Goal: Check status: Check status

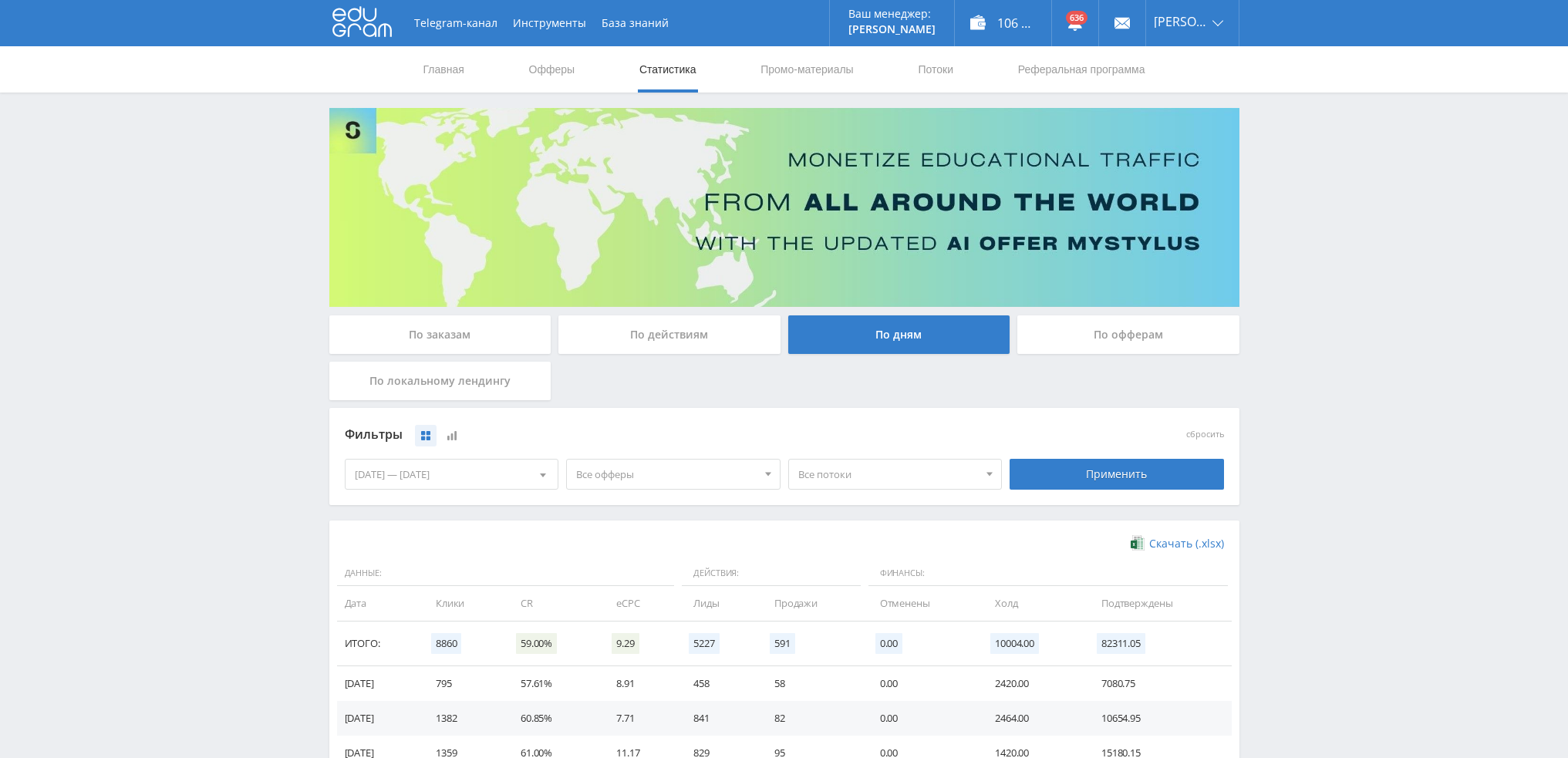
scroll to position [250, 0]
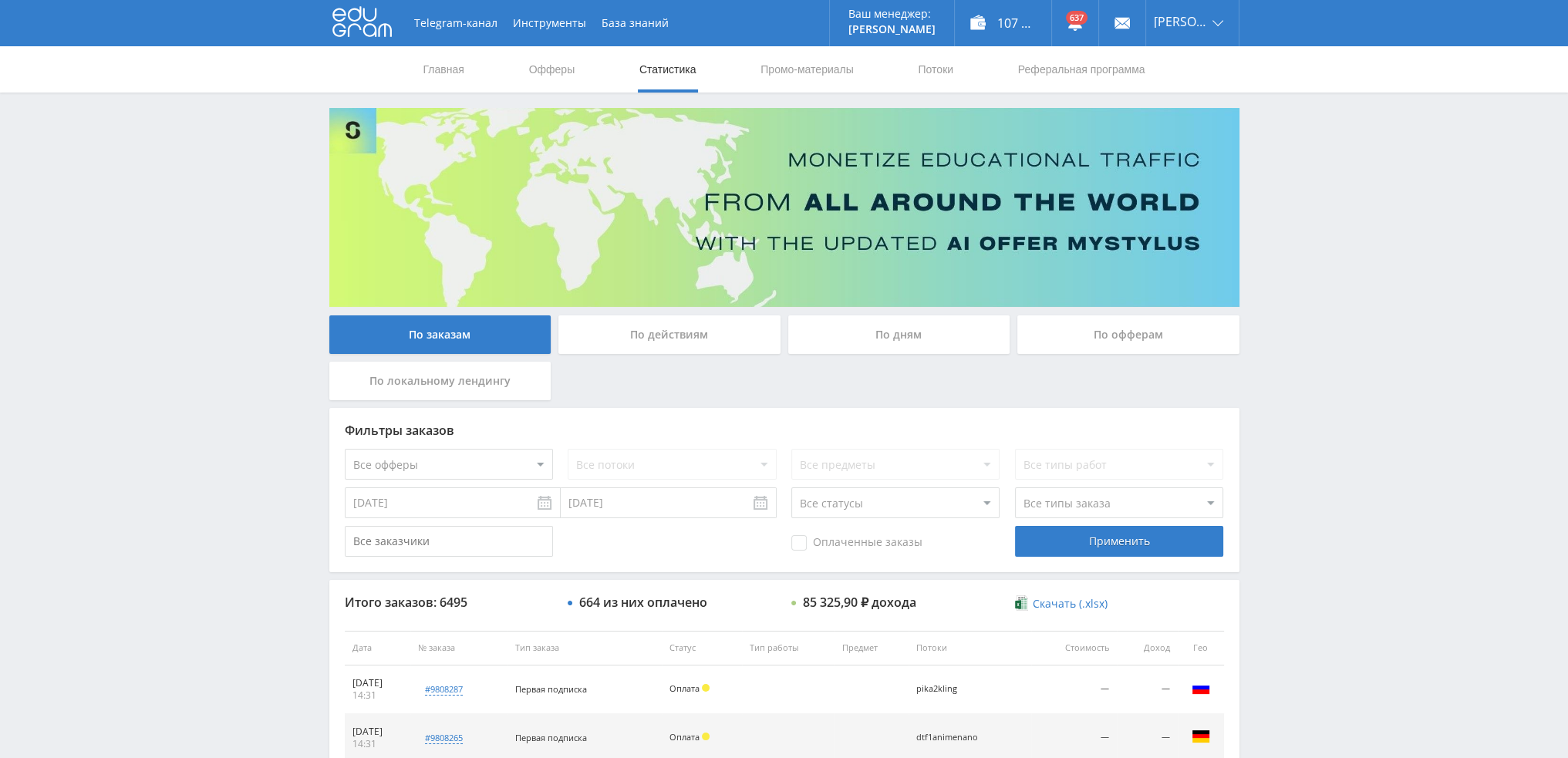
scroll to position [533, 0]
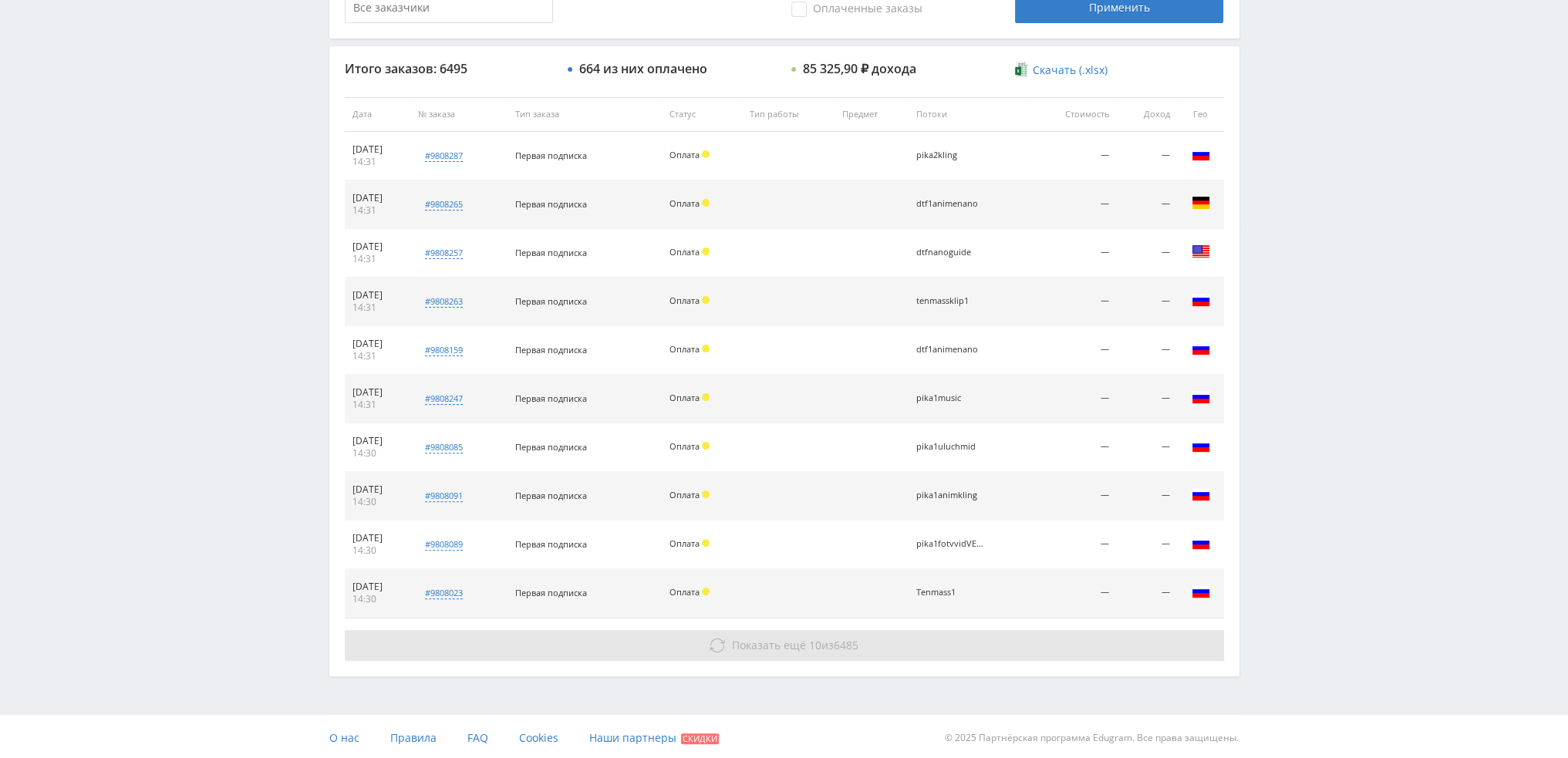
click at [803, 642] on span "Показать ещё 10 из 6485" at bounding box center [795, 644] width 126 height 15
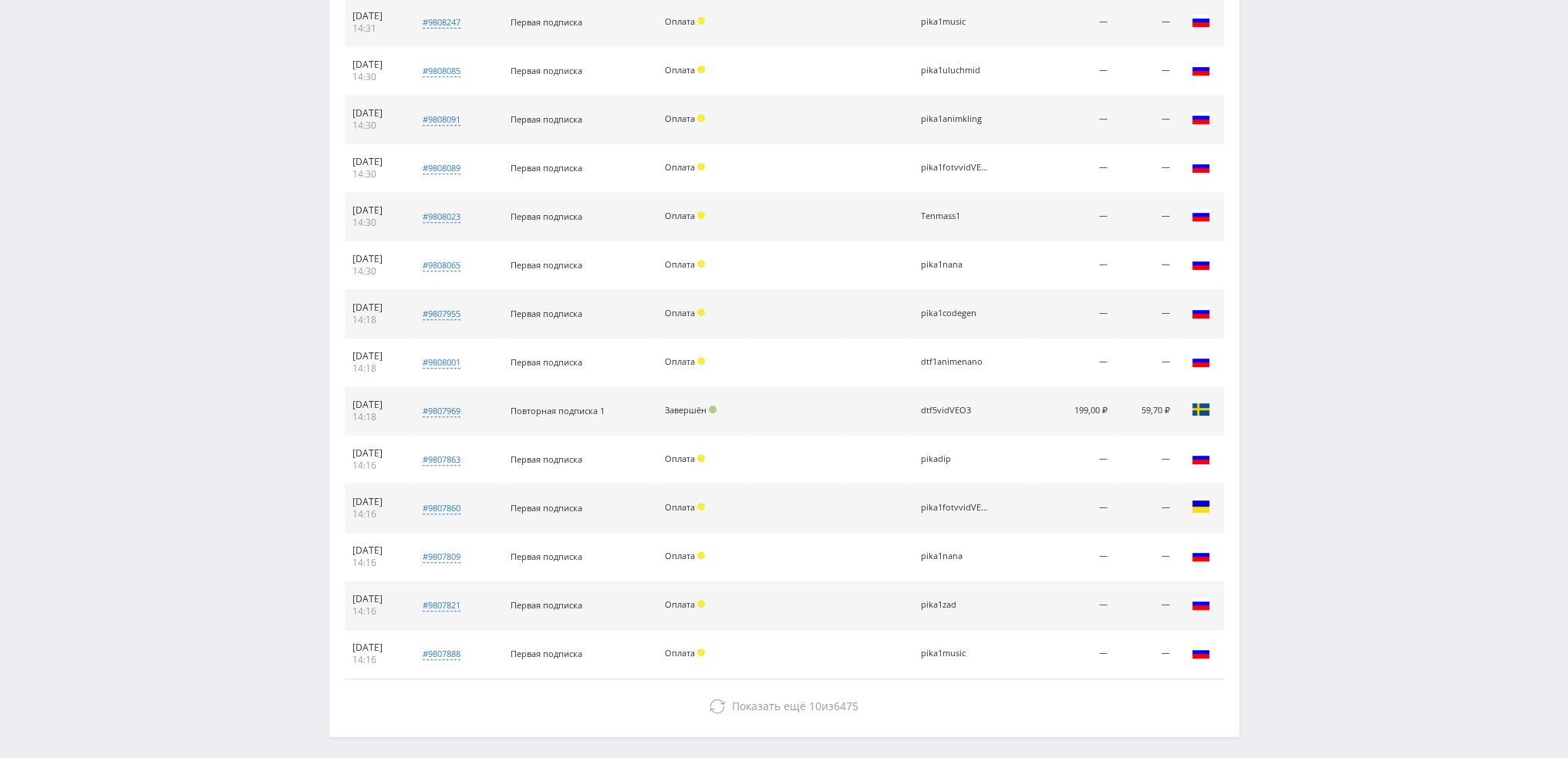
scroll to position [970, 0]
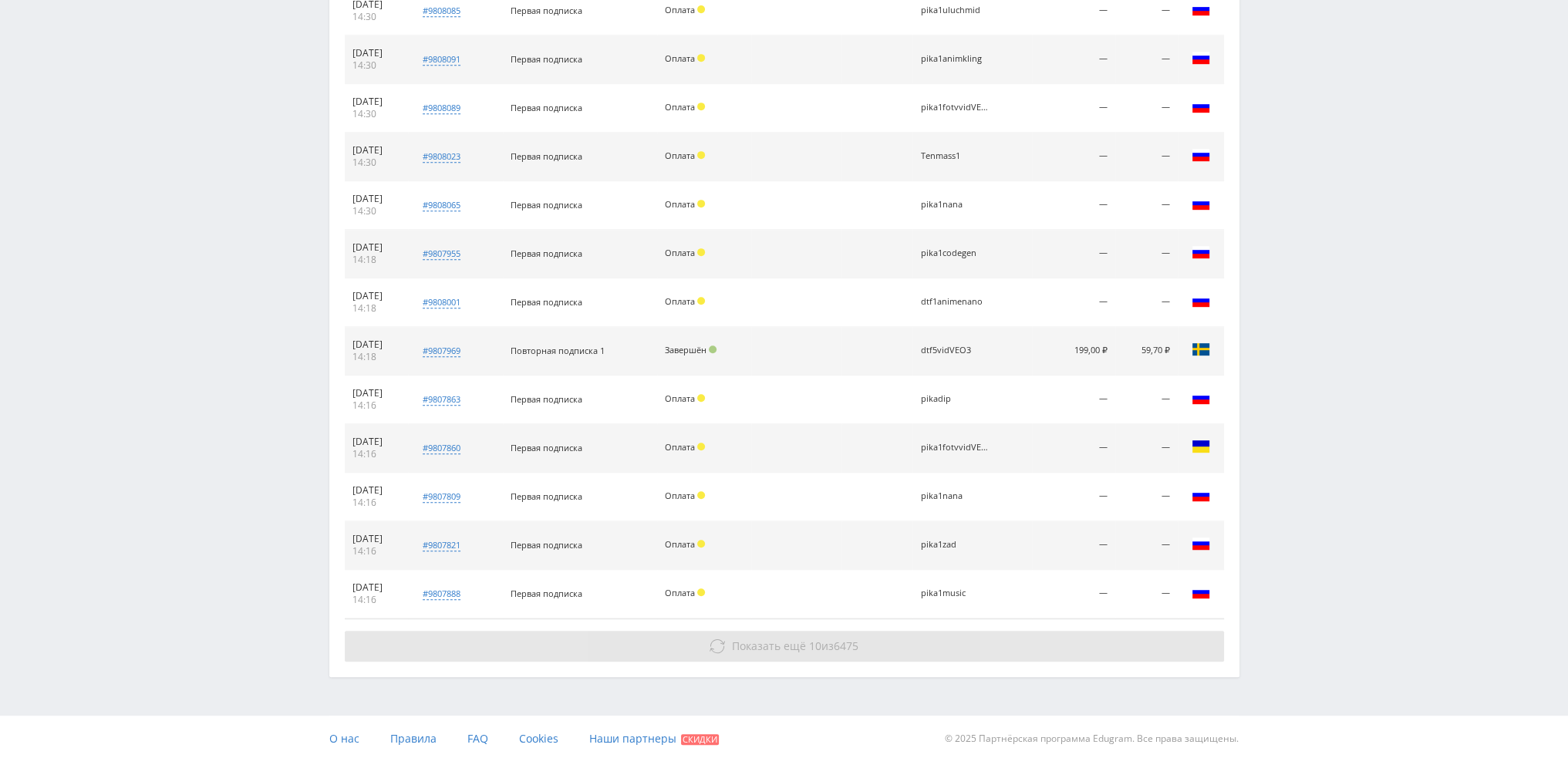
click at [824, 644] on span "Показать ещё 10 из 6475" at bounding box center [795, 645] width 126 height 15
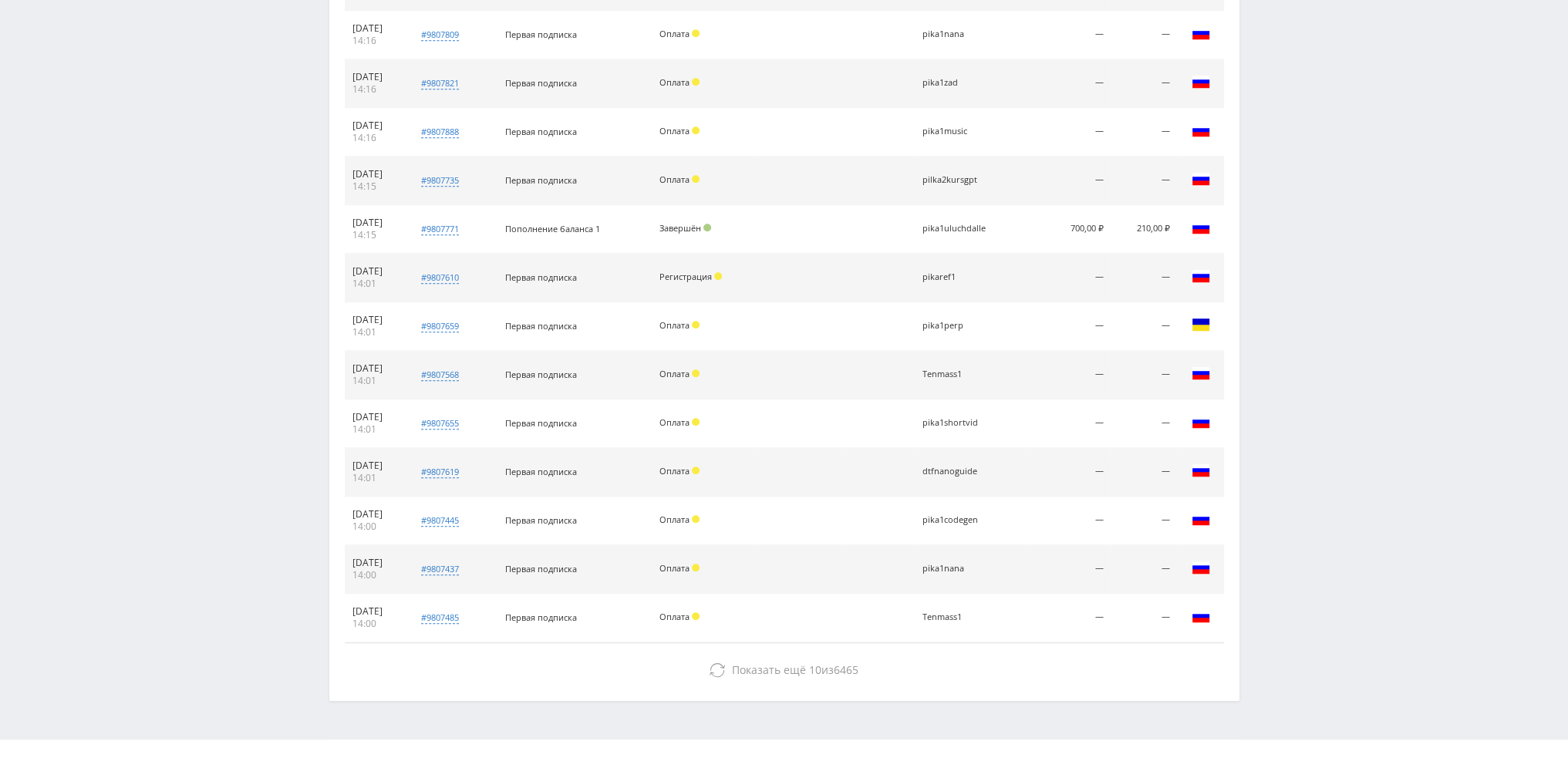
scroll to position [1454, 0]
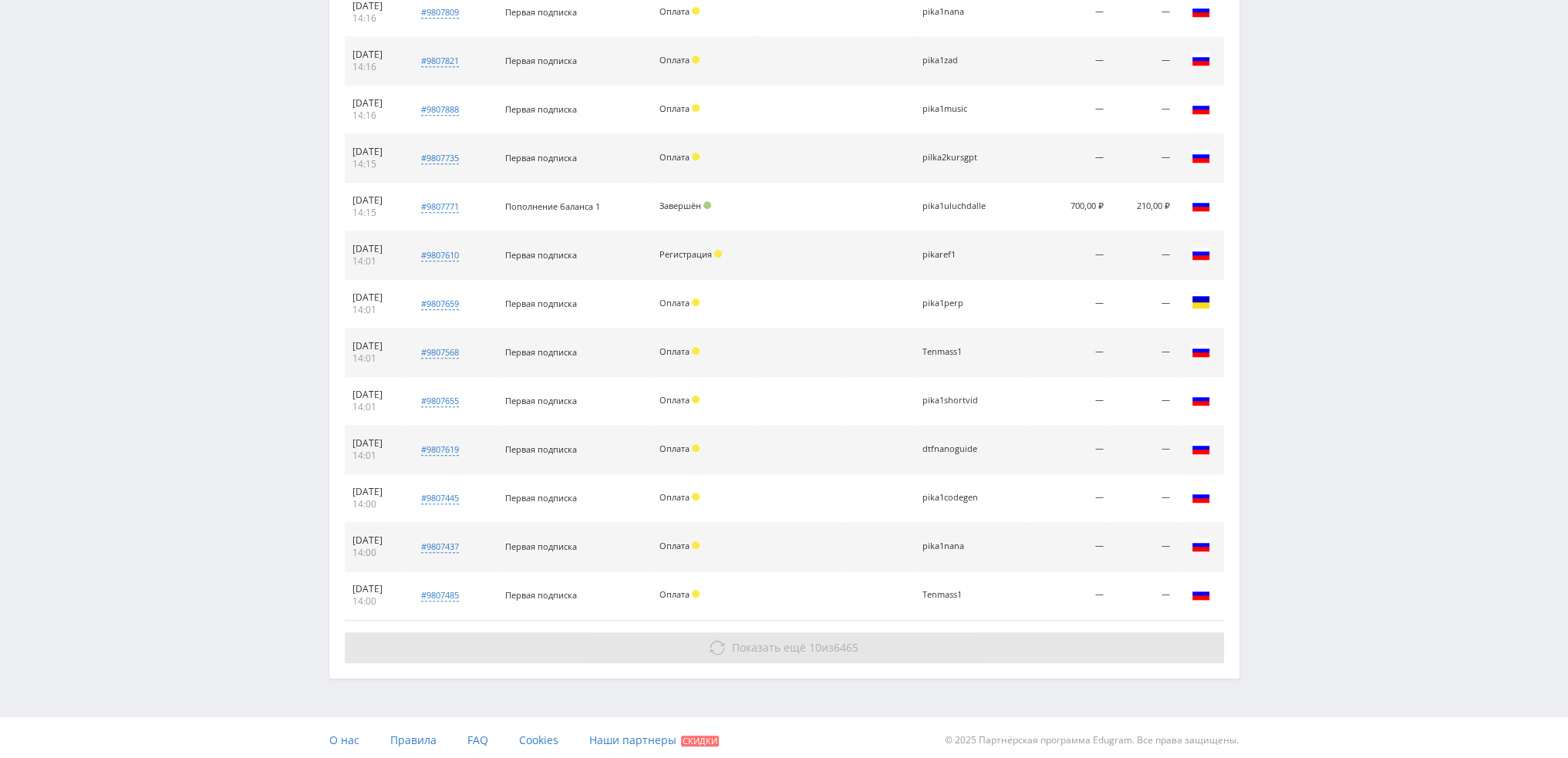
click at [827, 632] on button "Показать ещё 10 из 6465" at bounding box center [784, 647] width 879 height 31
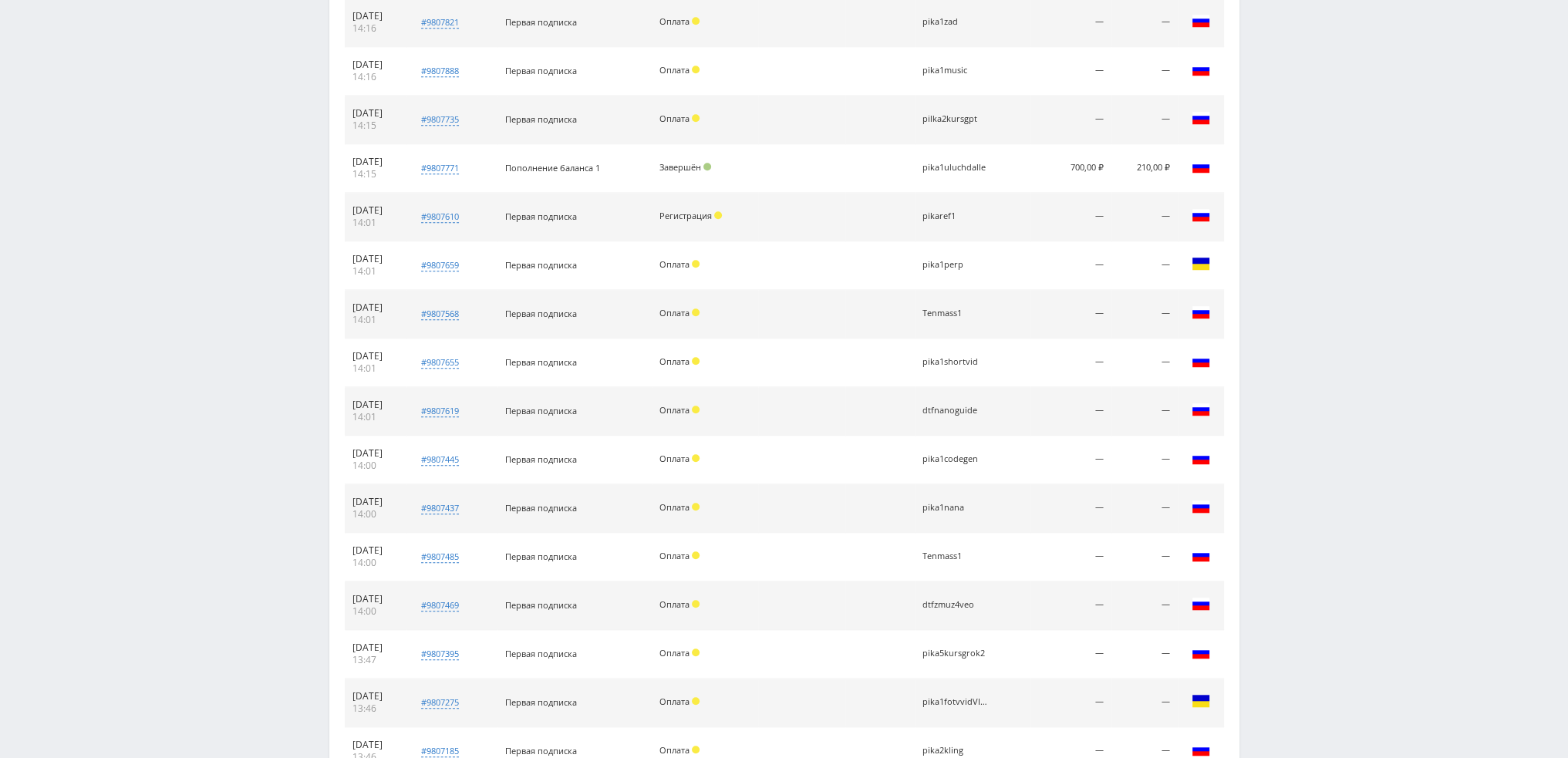
scroll to position [1792, 0]
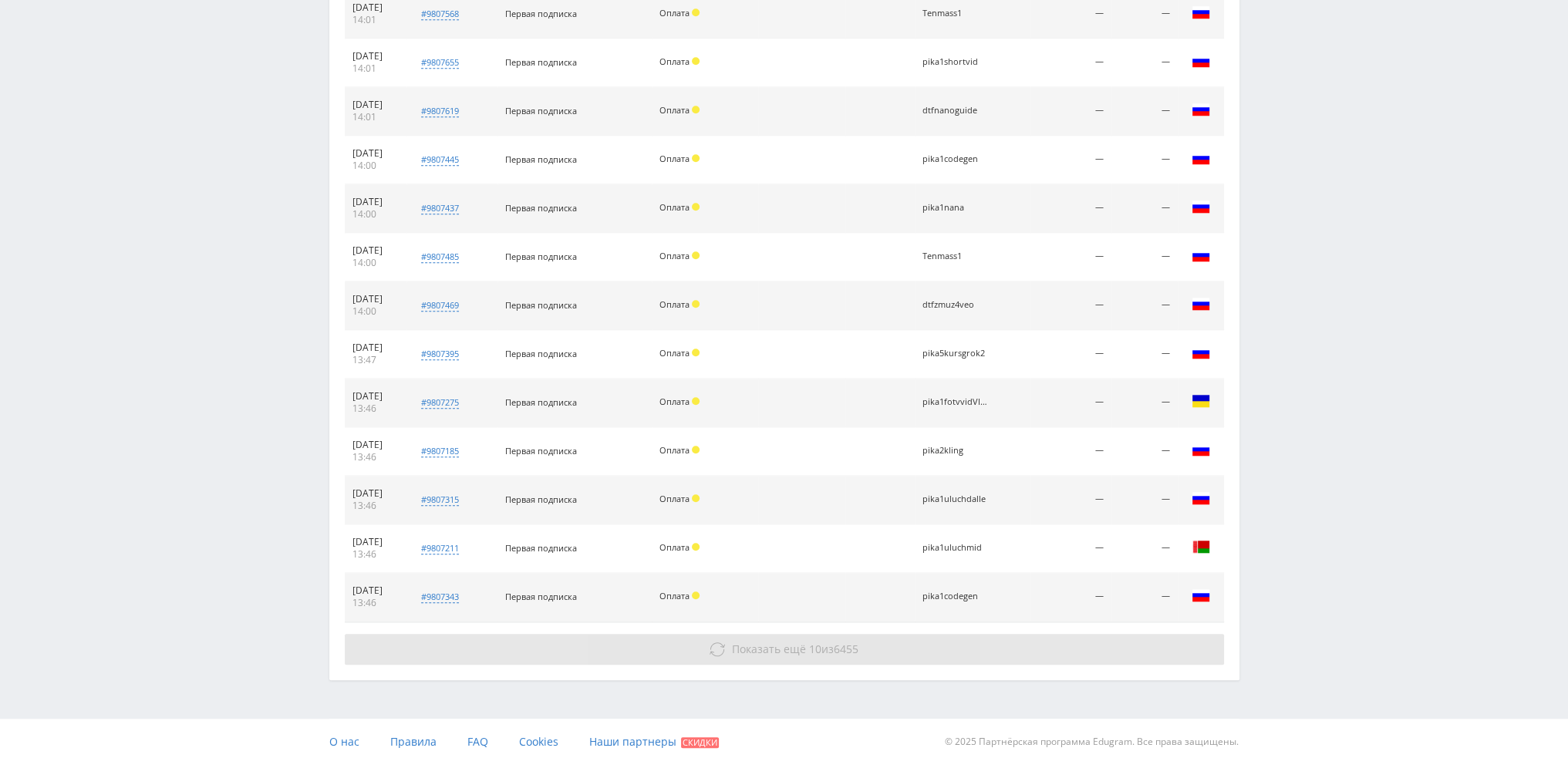
click at [826, 641] on span "Показать ещё 10 из 6455" at bounding box center [795, 648] width 126 height 15
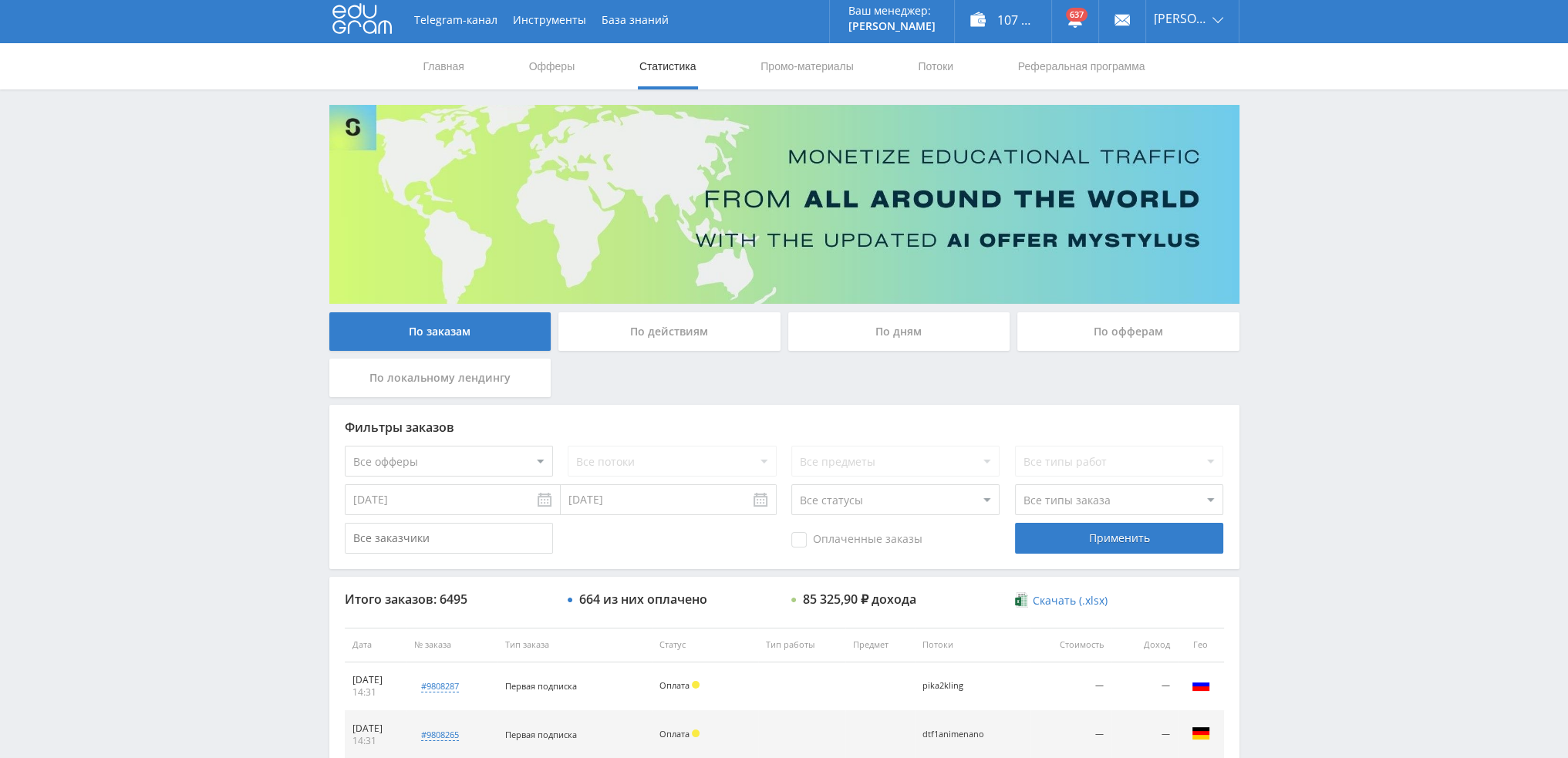
scroll to position [0, 0]
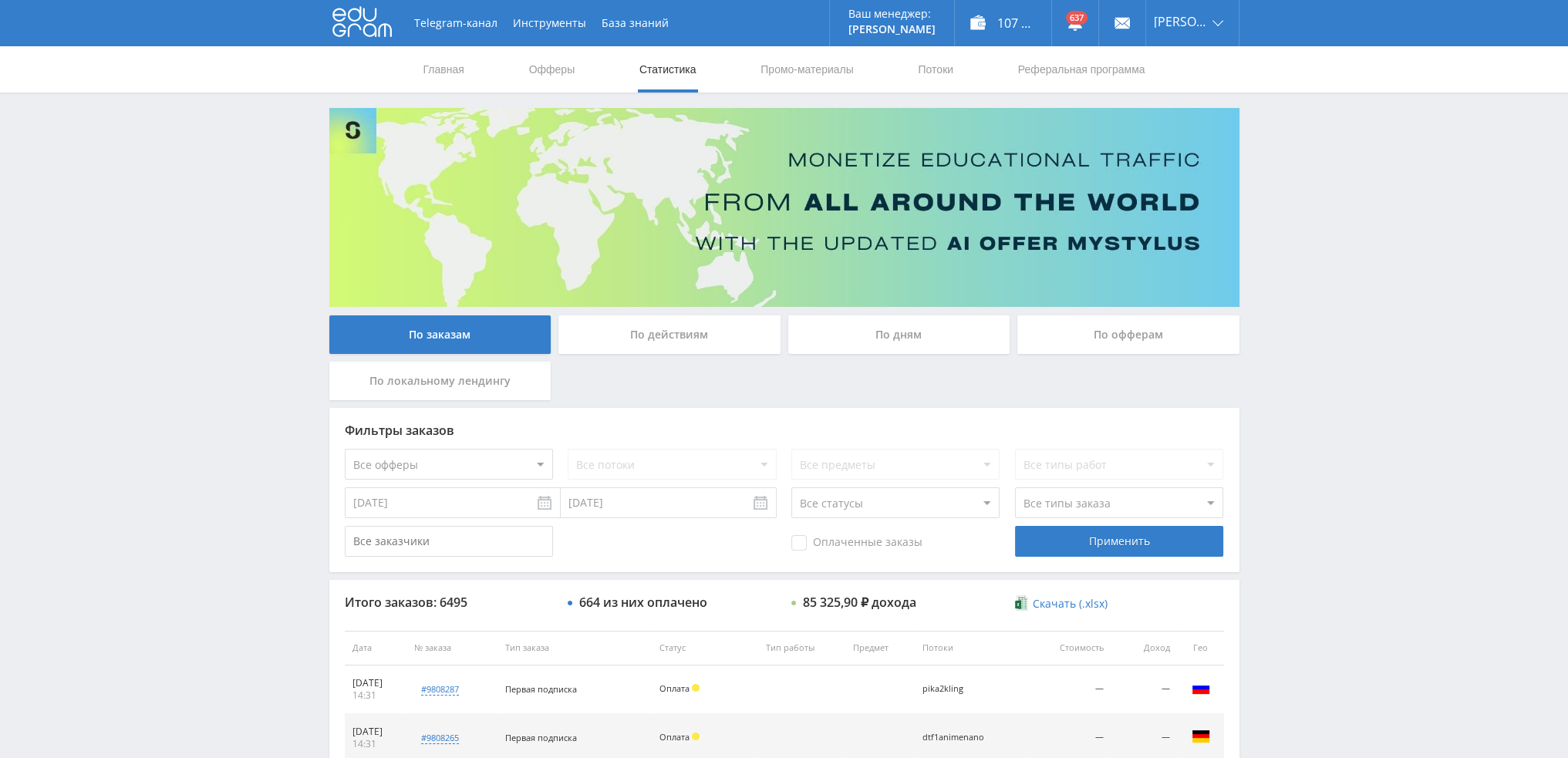
click at [877, 317] on div "По дням" at bounding box center [898, 335] width 222 height 39
click at [0, 0] on input "По дням" at bounding box center [0, 0] width 0 height 0
